Goal: Task Accomplishment & Management: Manage account settings

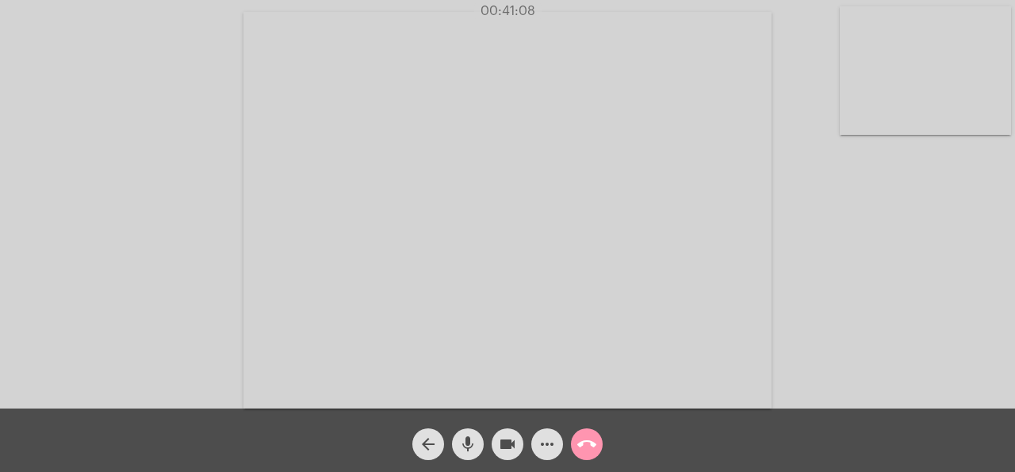
click at [845, 58] on video at bounding box center [925, 70] width 171 height 128
click at [845, 58] on video at bounding box center [645, 208] width 528 height 397
click at [846, 58] on video at bounding box center [757, 208] width 484 height 362
click at [238, 205] on video at bounding box center [190, 208] width 171 height 128
click at [1006, 261] on div "Acessando Câmera e Microfone..." at bounding box center [508, 208] width 1012 height 408
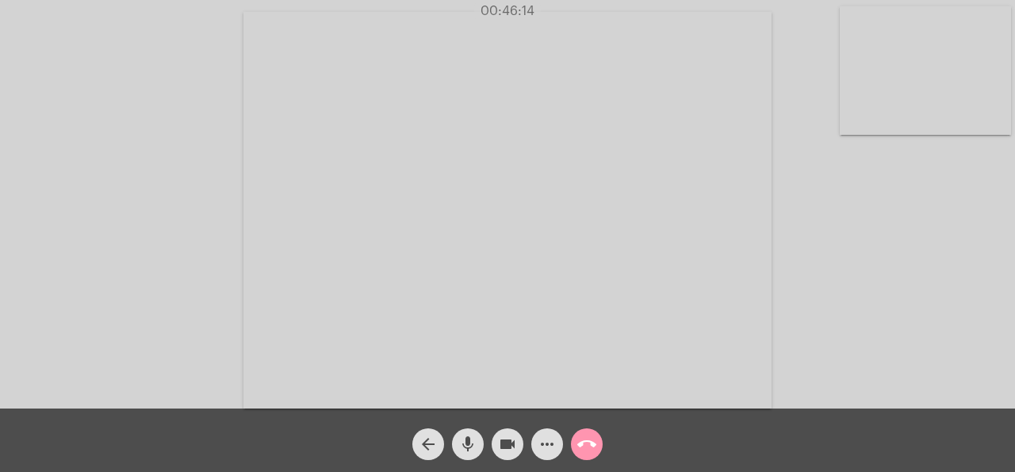
click at [1006, 261] on div "Acessando Câmera e Microfone..." at bounding box center [508, 208] width 1012 height 408
click at [1005, 261] on div "Acessando Câmera e Microfone..." at bounding box center [508, 208] width 1012 height 408
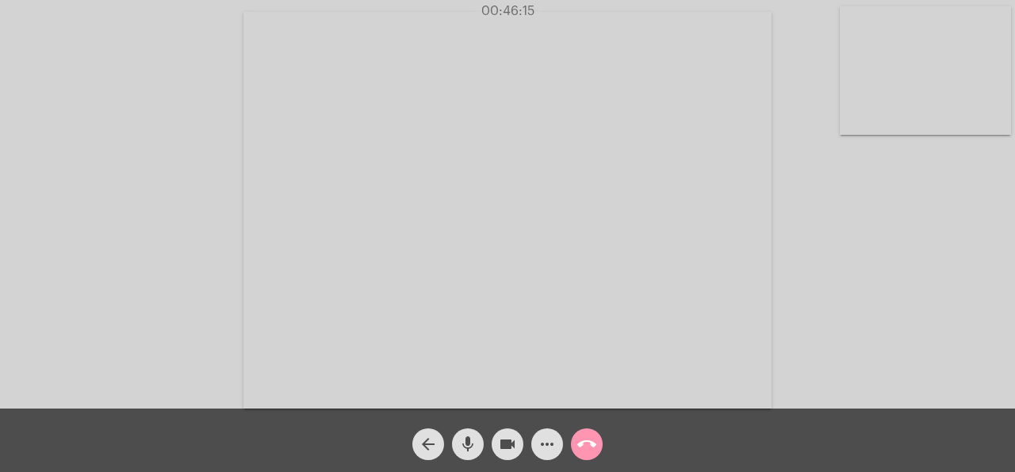
click at [1005, 261] on div "Acessando Câmera e Microfone..." at bounding box center [508, 208] width 1012 height 408
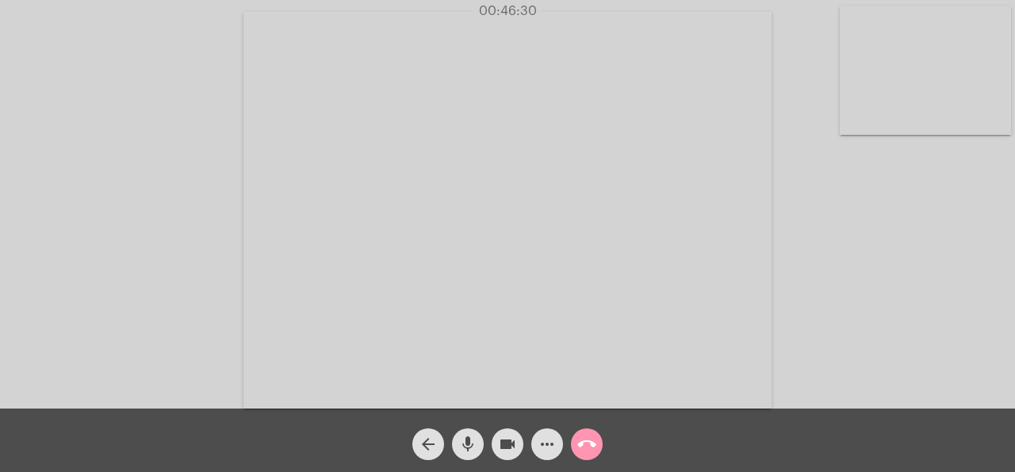
click at [1005, 261] on div "Acessando Câmera e Microfone..." at bounding box center [508, 208] width 1012 height 408
drag, startPoint x: 562, startPoint y: 458, endPoint x: 853, endPoint y: 384, distance: 300.2
click at [826, 399] on app-call "01:15:28 Acessando Câmera e Microfone... arrow_back mic videocam more_horiz cal…" at bounding box center [507, 236] width 1015 height 472
click at [929, 339] on div "Acessando Câmera e Microfone..." at bounding box center [508, 208] width 1012 height 408
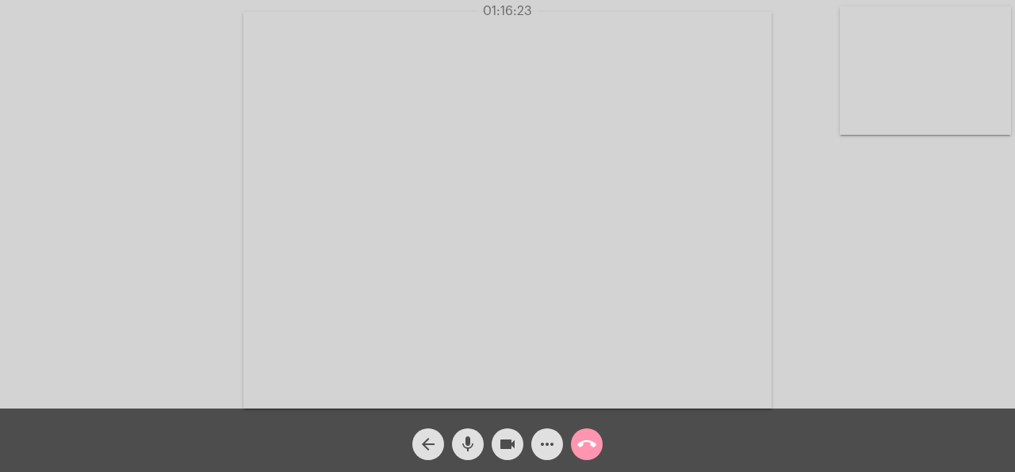
click at [596, 443] on mat-icon "call_end" at bounding box center [586, 444] width 19 height 19
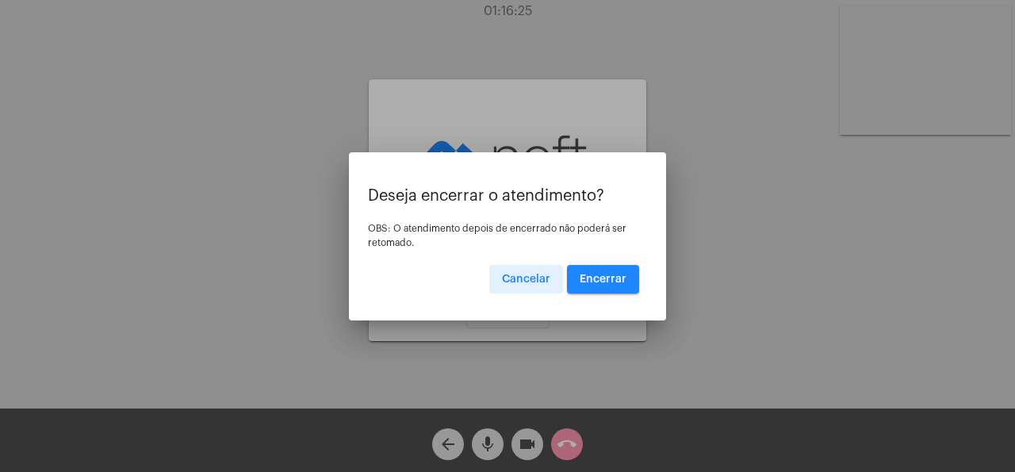
click at [623, 286] on button "Encerrar" at bounding box center [603, 279] width 72 height 29
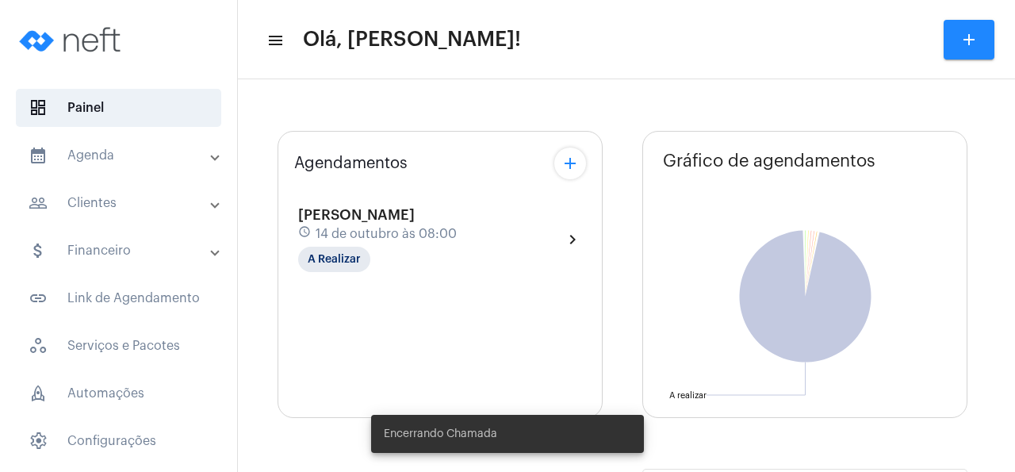
type input "[URL][DOMAIN_NAME]"
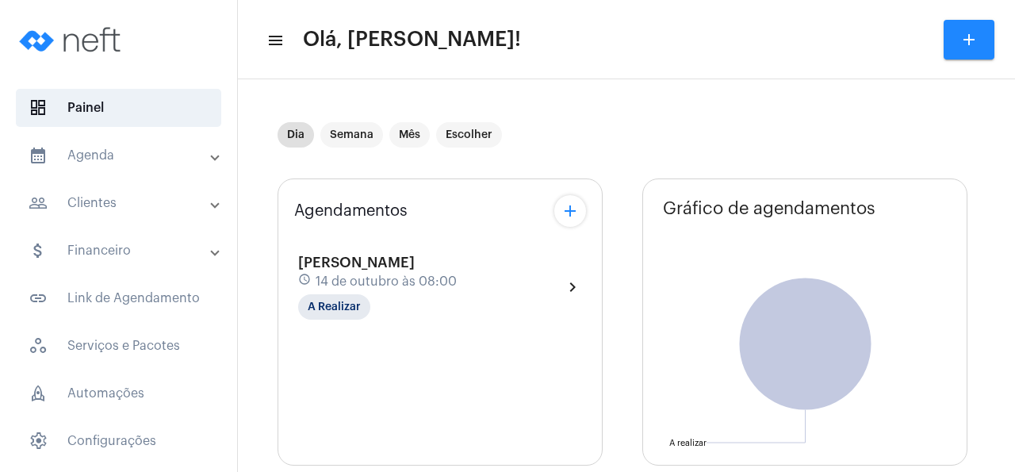
click at [403, 262] on span "[PERSON_NAME]" at bounding box center [356, 262] width 117 height 14
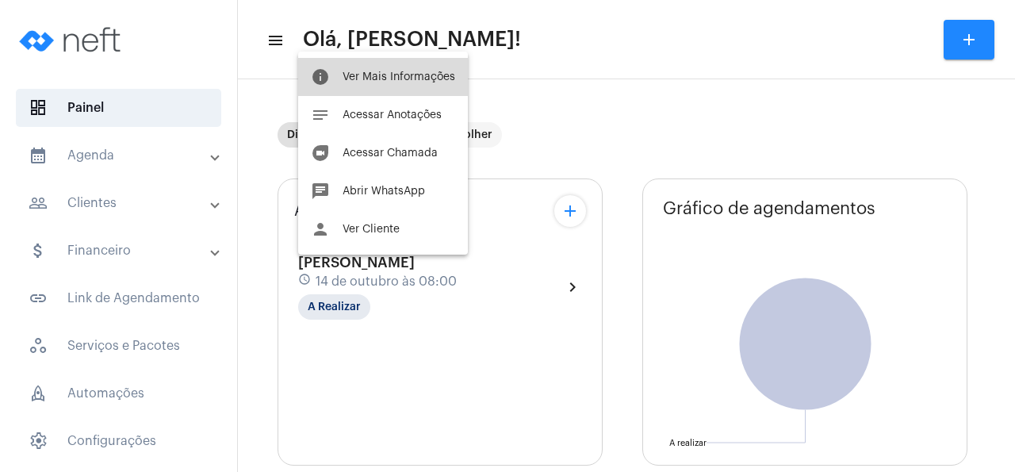
click at [402, 75] on span "Ver Mais Informações" at bounding box center [399, 76] width 113 height 11
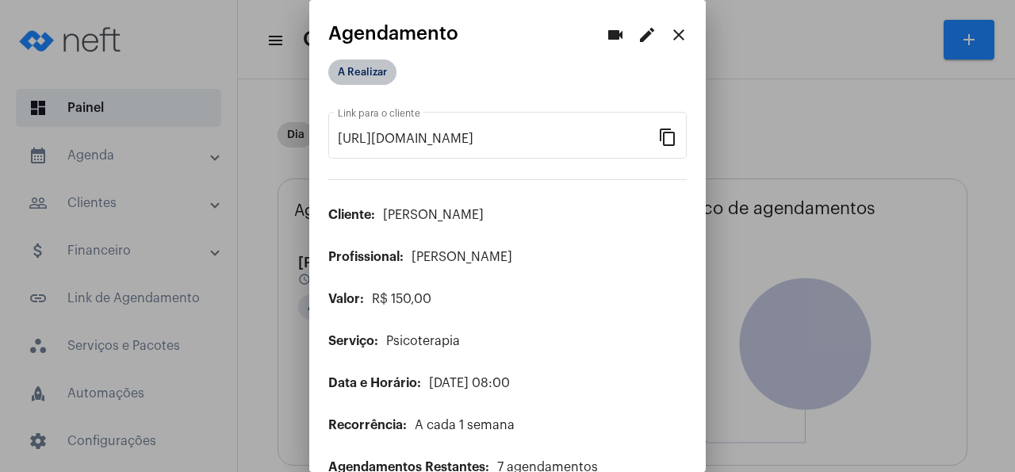
click at [371, 72] on mat-chip "A Realizar" at bounding box center [362, 71] width 68 height 25
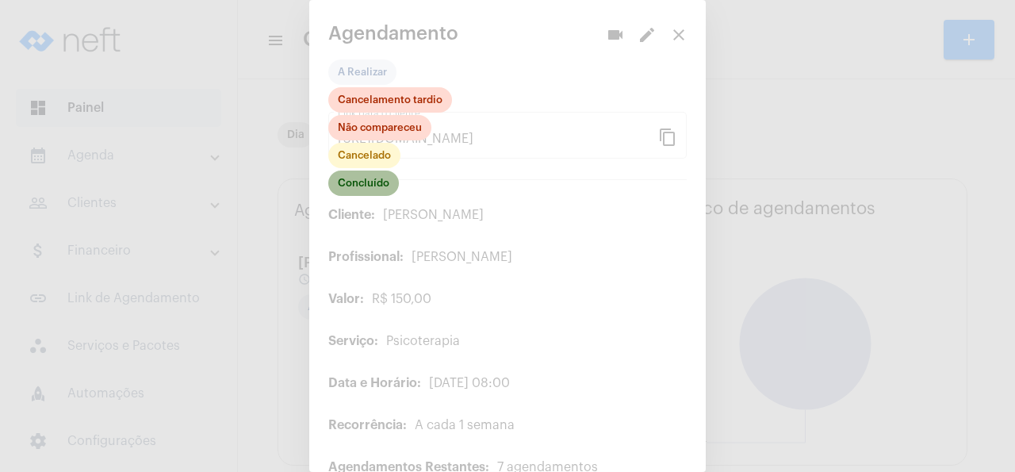
click at [376, 184] on mat-chip "Concluído" at bounding box center [363, 182] width 71 height 25
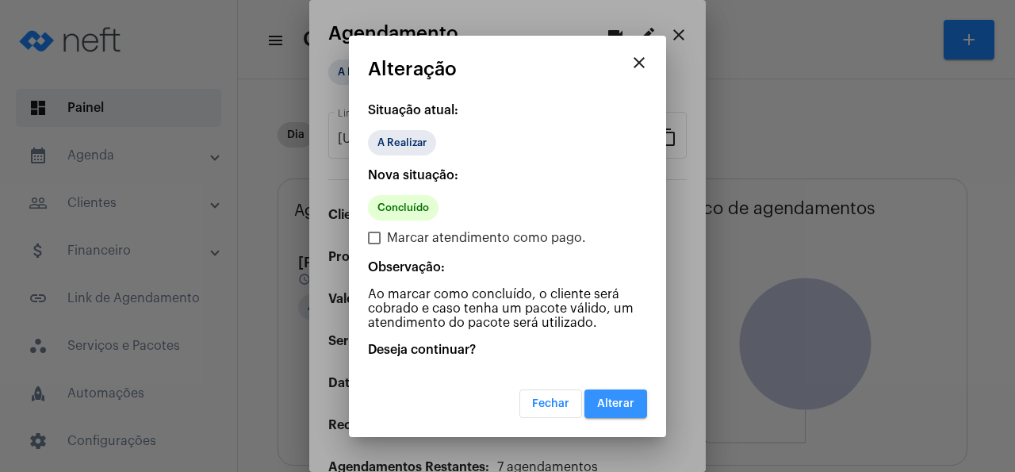
click at [626, 400] on span "Alterar" at bounding box center [615, 403] width 37 height 11
